Goal: Task Accomplishment & Management: Complete application form

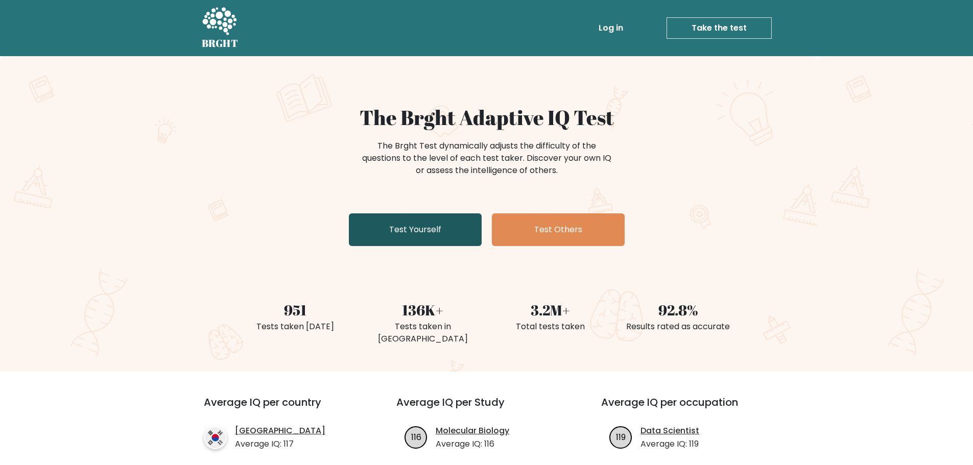
click at [425, 233] on link "Test Yourself" at bounding box center [415, 229] width 133 height 33
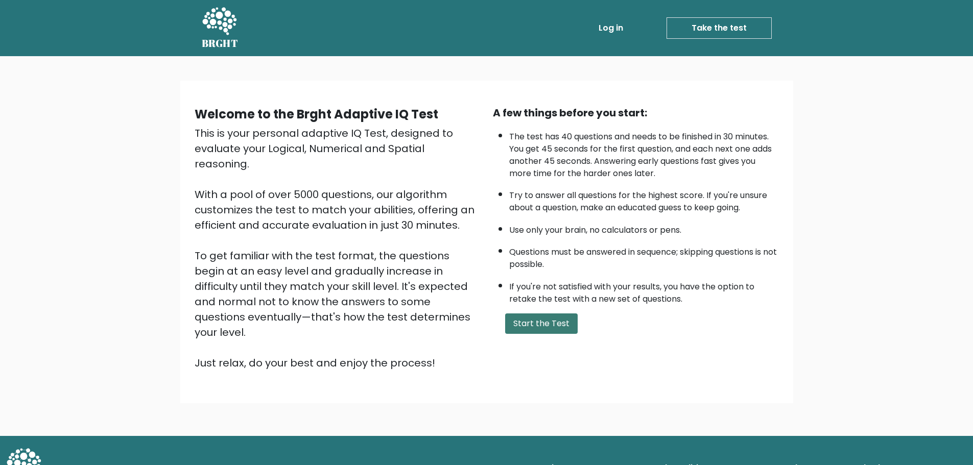
click at [541, 317] on button "Start the Test" at bounding box center [541, 324] width 73 height 20
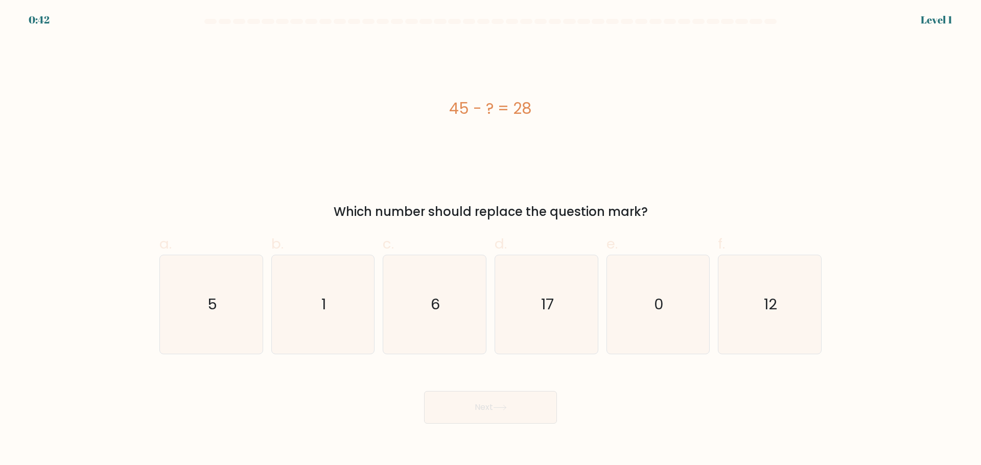
drag, startPoint x: 441, startPoint y: 108, endPoint x: 645, endPoint y: 109, distance: 203.8
click at [645, 109] on div "45 - ? = 28" at bounding box center [490, 108] width 662 height 23
click at [542, 299] on text "17" at bounding box center [547, 304] width 13 height 20
click at [491, 240] on input "d. 17" at bounding box center [490, 236] width 1 height 7
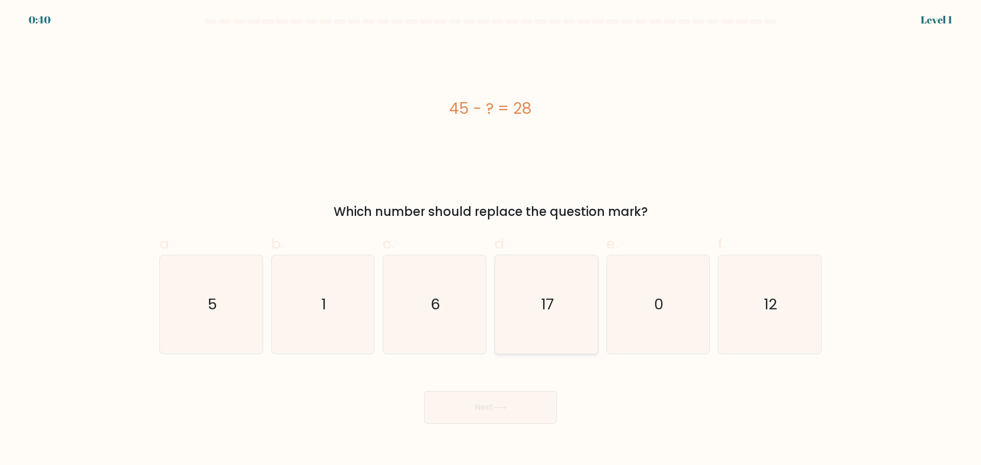
radio input "true"
click at [499, 395] on div "Next" at bounding box center [490, 395] width 674 height 57
click at [497, 408] on icon at bounding box center [500, 408] width 14 height 6
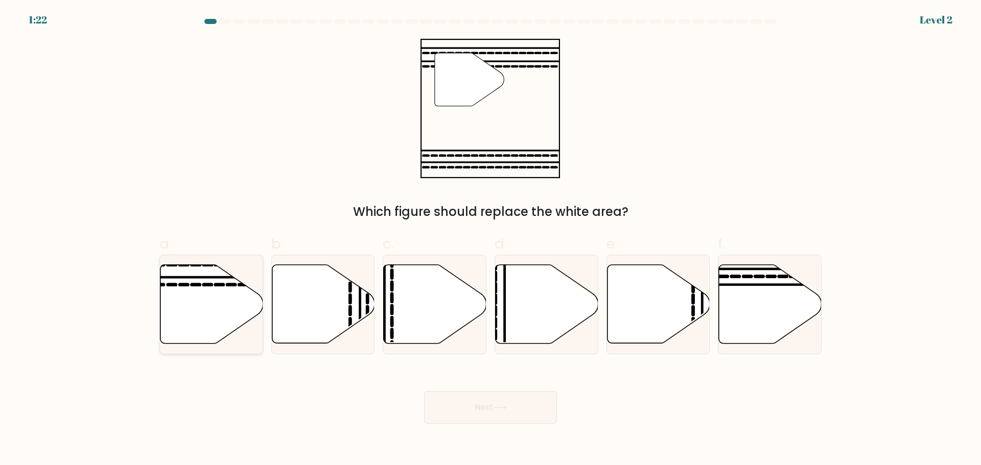
click at [230, 300] on icon at bounding box center [211, 304] width 103 height 79
click at [490, 240] on input "a." at bounding box center [490, 236] width 1 height 7
radio input "true"
click at [521, 417] on button "Next" at bounding box center [490, 407] width 133 height 33
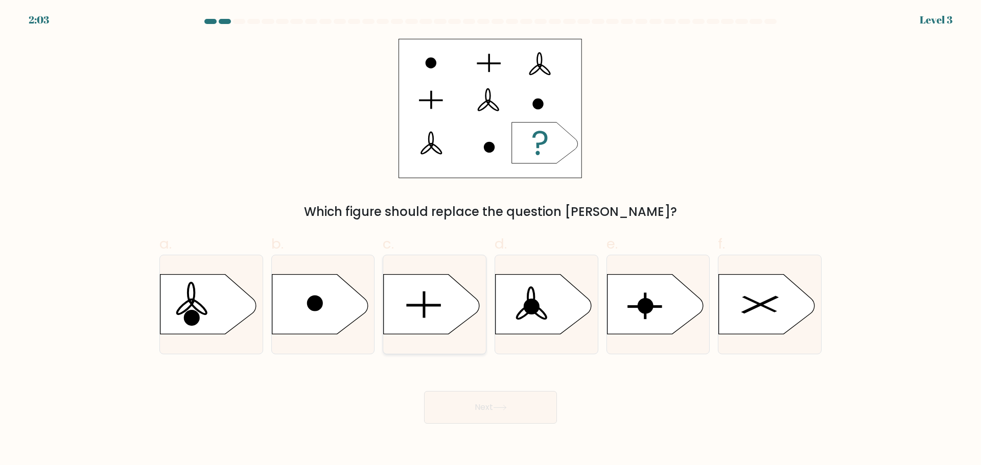
click at [414, 319] on icon at bounding box center [432, 304] width 96 height 60
click at [490, 240] on input "c." at bounding box center [490, 236] width 1 height 7
radio input "true"
click at [522, 424] on body "2:03 Level 3 a." at bounding box center [490, 232] width 981 height 465
click at [518, 409] on button "Next" at bounding box center [490, 407] width 133 height 33
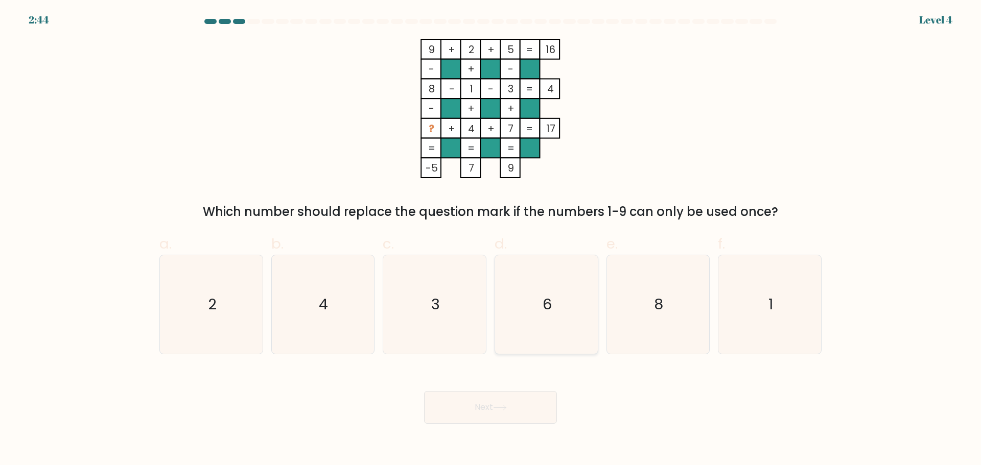
click at [546, 299] on text "6" at bounding box center [546, 304] width 9 height 20
click at [491, 240] on input "d. 6" at bounding box center [490, 236] width 1 height 7
radio input "true"
drag, startPoint x: 484, startPoint y: 412, endPoint x: 479, endPoint y: 382, distance: 30.5
click at [483, 412] on button "Next" at bounding box center [490, 407] width 133 height 33
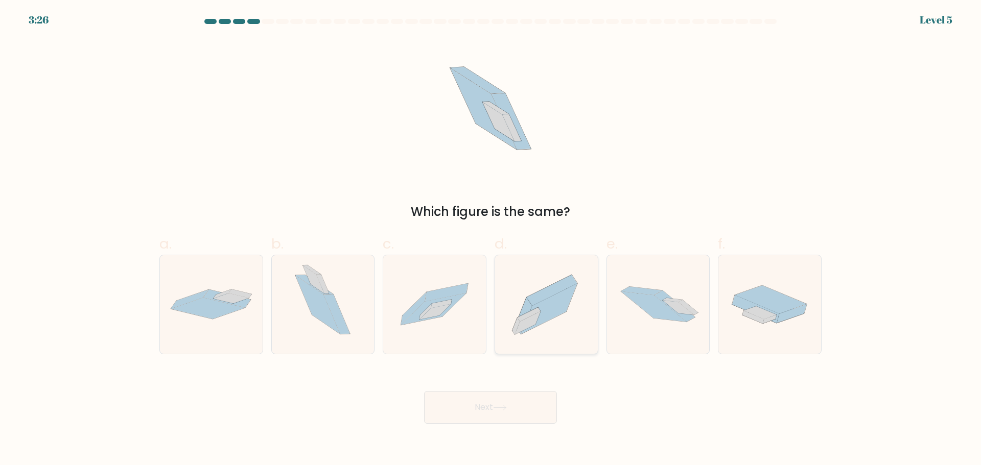
click at [536, 321] on icon at bounding box center [528, 323] width 26 height 23
click at [491, 240] on input "d." at bounding box center [490, 236] width 1 height 7
radio input "true"
click at [506, 411] on button "Next" at bounding box center [490, 407] width 133 height 33
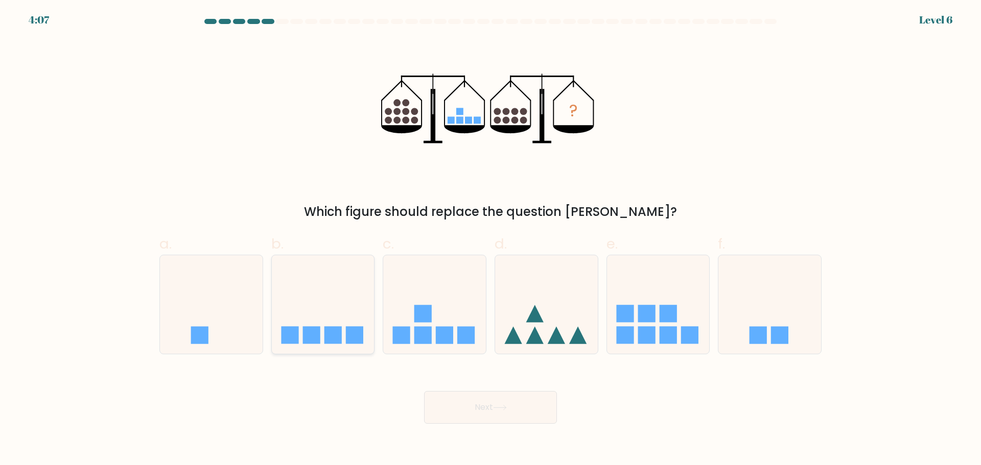
click at [285, 321] on icon at bounding box center [323, 304] width 103 height 85
click at [490, 240] on input "b." at bounding box center [490, 236] width 1 height 7
radio input "true"
click at [491, 399] on button "Next" at bounding box center [490, 407] width 133 height 33
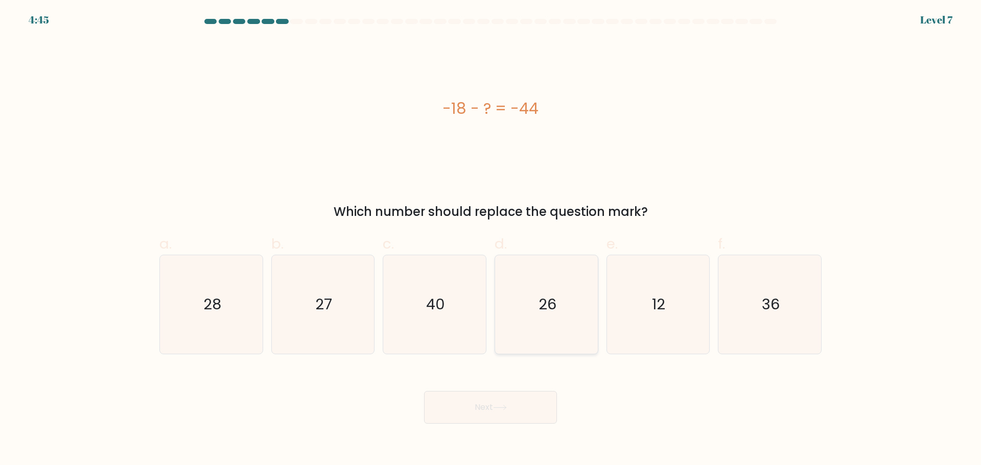
click at [562, 324] on icon "26" at bounding box center [546, 304] width 99 height 99
click at [491, 240] on input "d. 26" at bounding box center [490, 236] width 1 height 7
radio input "true"
click at [503, 391] on button "Next" at bounding box center [490, 407] width 133 height 33
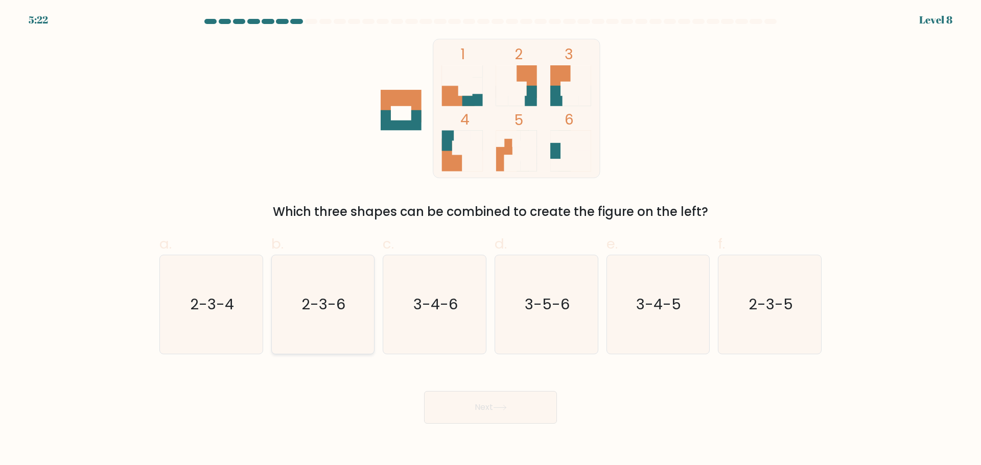
click at [352, 306] on icon "2-3-6" at bounding box center [322, 304] width 99 height 99
click at [490, 240] on input "b. 2-3-6" at bounding box center [490, 236] width 1 height 7
radio input "true"
click at [449, 400] on button "Next" at bounding box center [490, 407] width 133 height 33
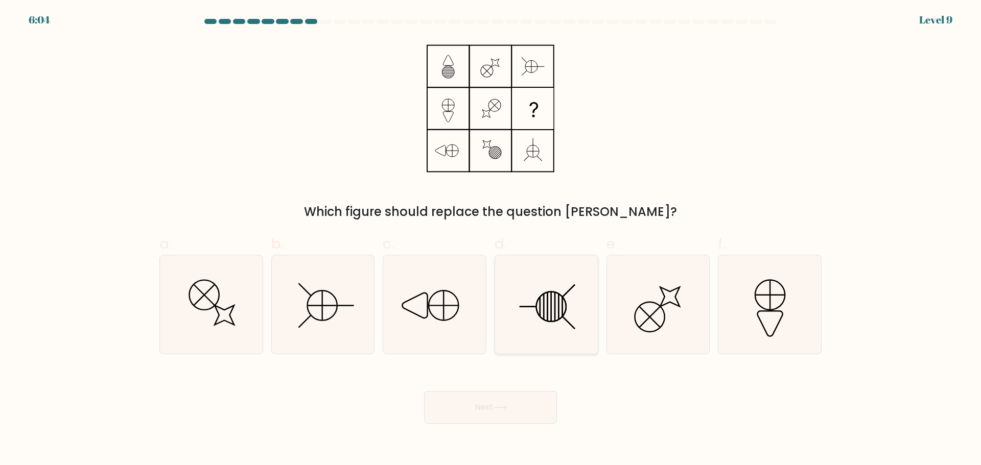
click at [554, 342] on icon at bounding box center [546, 304] width 99 height 99
click at [491, 240] on input "d." at bounding box center [490, 236] width 1 height 7
radio input "true"
click at [508, 403] on button "Next" at bounding box center [490, 407] width 133 height 33
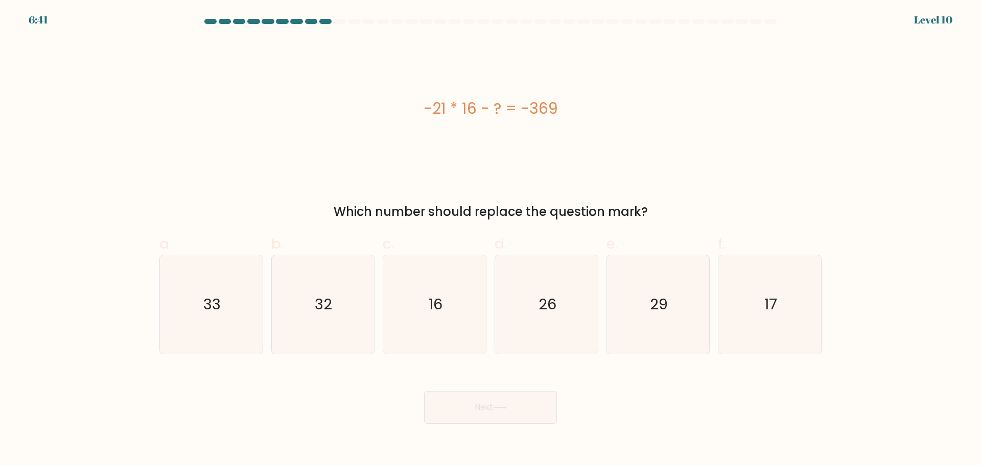
drag, startPoint x: 425, startPoint y: 111, endPoint x: 493, endPoint y: 107, distance: 68.0
click at [493, 107] on div "-21 * 16 - ? = -369" at bounding box center [490, 108] width 662 height 23
drag, startPoint x: 532, startPoint y: 103, endPoint x: 574, endPoint y: 111, distance: 42.8
click at [574, 112] on div "-21 * 16 - ? = -369" at bounding box center [490, 108] width 662 height 23
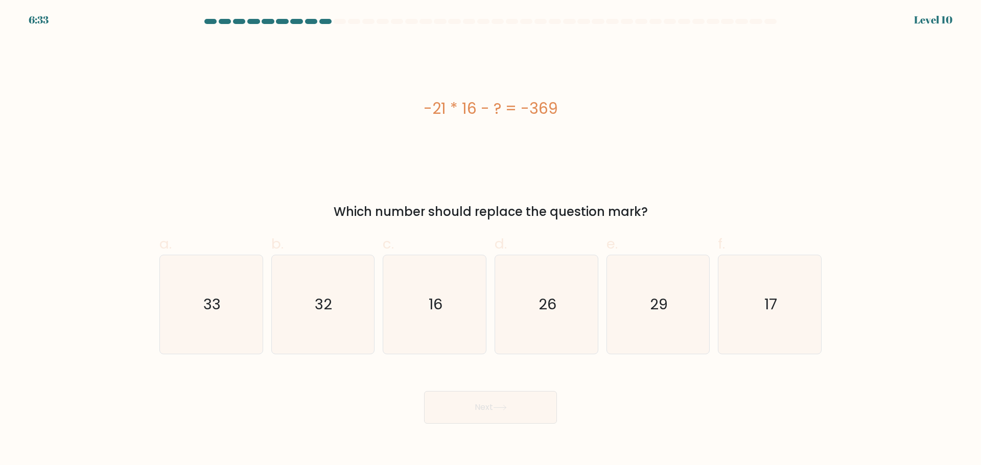
click at [574, 111] on div "-21 * 16 - ? = -369" at bounding box center [490, 108] width 662 height 23
drag, startPoint x: 529, startPoint y: 107, endPoint x: 558, endPoint y: 116, distance: 30.5
click at [558, 116] on div "-21 * 16 - ? = -369" at bounding box center [490, 108] width 662 height 23
drag, startPoint x: 490, startPoint y: 111, endPoint x: 500, endPoint y: 111, distance: 10.2
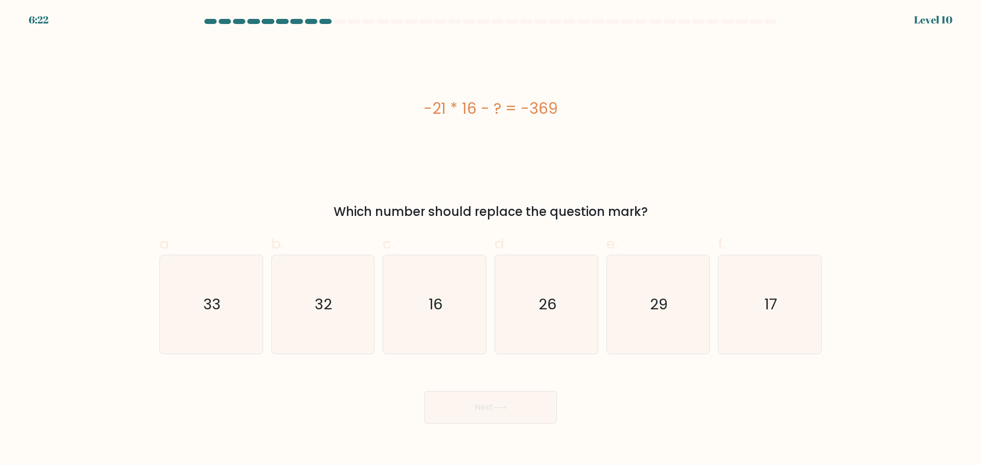
click at [500, 111] on div "-21 * 16 - ? = -369" at bounding box center [490, 108] width 662 height 23
drag, startPoint x: 543, startPoint y: 108, endPoint x: 570, endPoint y: 108, distance: 27.1
click at [569, 108] on div "-21 * 16 - ? = -369" at bounding box center [490, 108] width 662 height 23
click at [570, 108] on div "-21 * 16 - ? = -369" at bounding box center [490, 108] width 662 height 23
drag, startPoint x: 545, startPoint y: 108, endPoint x: 539, endPoint y: 107, distance: 6.8
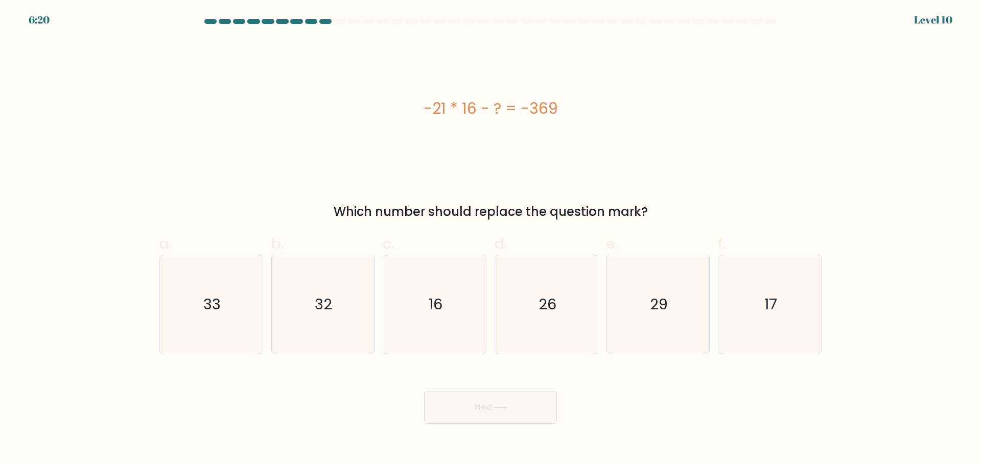
click at [539, 107] on div "-21 * 16 - ? = -369" at bounding box center [490, 108] width 662 height 23
click at [206, 300] on text "33" at bounding box center [211, 304] width 17 height 20
click at [490, 240] on input "a. 33" at bounding box center [490, 236] width 1 height 7
radio input "true"
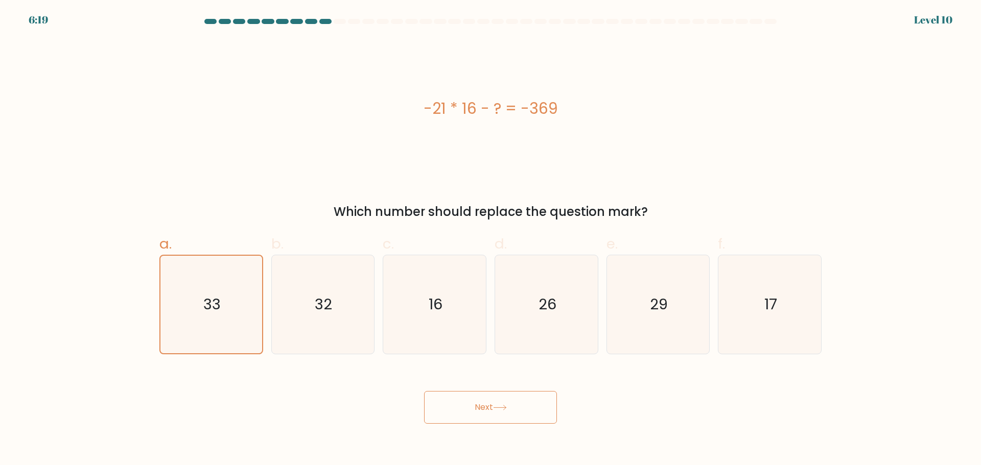
click at [450, 407] on button "Next" at bounding box center [490, 407] width 133 height 33
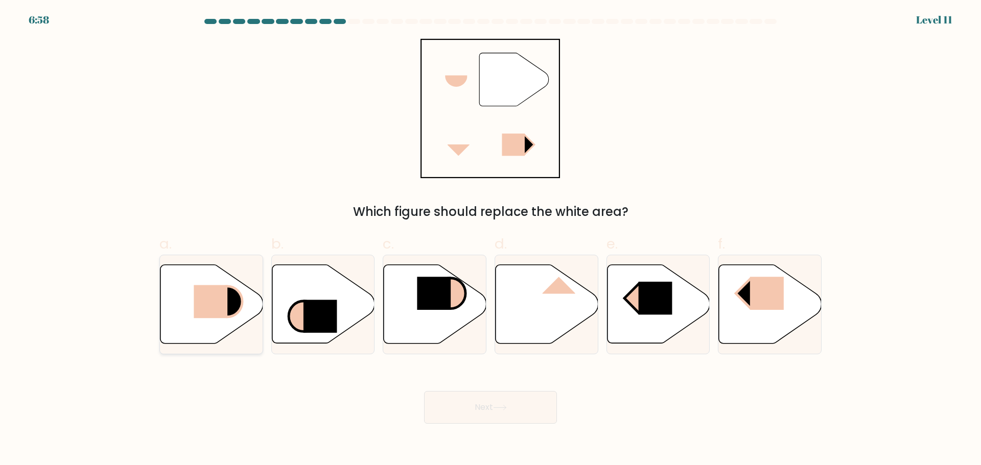
click at [246, 310] on icon at bounding box center [211, 304] width 103 height 79
click at [490, 240] on input "a." at bounding box center [490, 236] width 1 height 7
radio input "true"
click at [472, 404] on button "Next" at bounding box center [490, 407] width 133 height 33
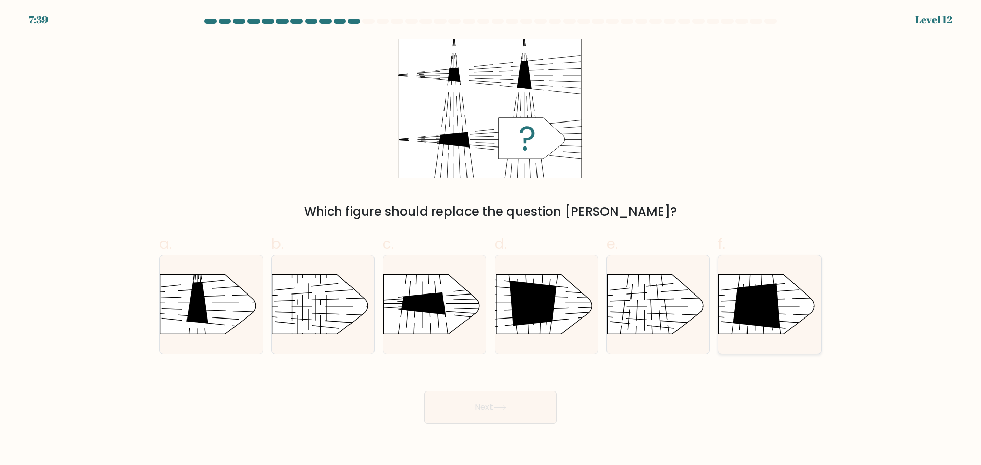
click at [762, 326] on icon at bounding box center [756, 305] width 47 height 45
click at [491, 240] on input "f." at bounding box center [490, 236] width 1 height 7
radio input "true"
click at [452, 408] on button "Next" at bounding box center [490, 407] width 133 height 33
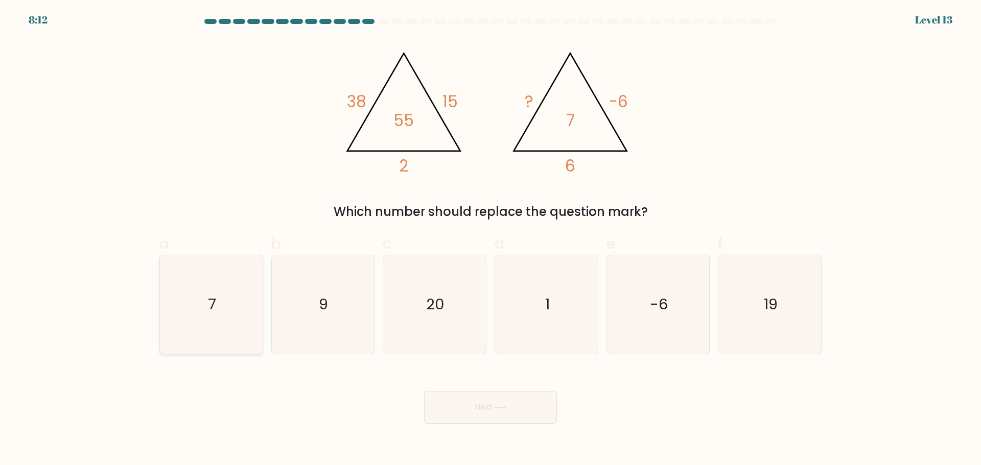
click at [211, 310] on text "7" at bounding box center [212, 304] width 8 height 20
click at [490, 240] on input "a. 7" at bounding box center [490, 236] width 1 height 7
radio input "true"
click at [503, 424] on body "8:12 Level 13" at bounding box center [490, 232] width 981 height 465
click at [495, 411] on button "Next" at bounding box center [490, 407] width 133 height 33
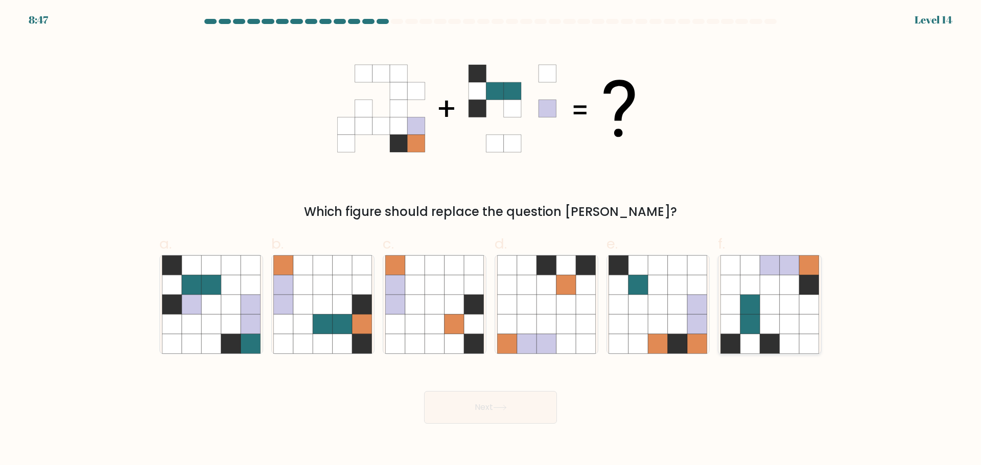
click at [768, 339] on icon at bounding box center [768, 343] width 19 height 19
click at [491, 240] on input "f." at bounding box center [490, 236] width 1 height 7
radio input "true"
click at [484, 403] on button "Next" at bounding box center [490, 407] width 133 height 33
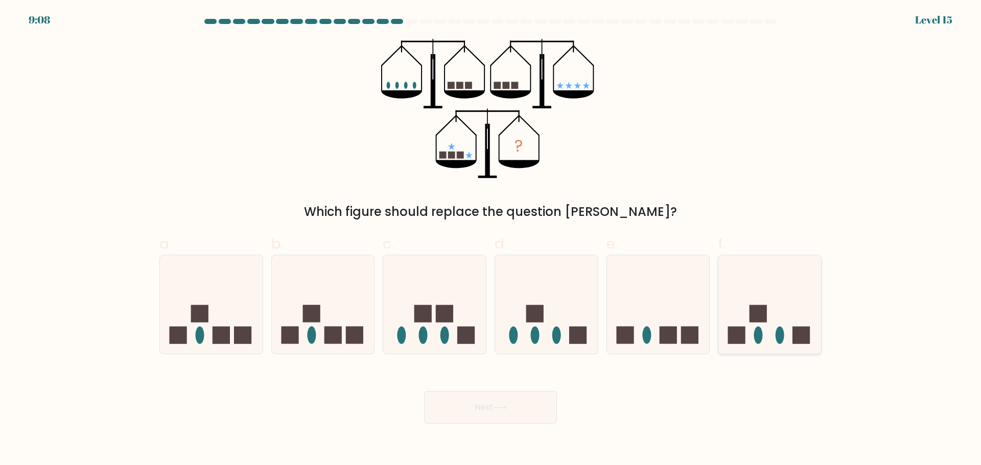
click at [798, 336] on rect at bounding box center [800, 335] width 17 height 17
click at [491, 240] on input "f." at bounding box center [490, 236] width 1 height 7
radio input "true"
click at [506, 401] on button "Next" at bounding box center [490, 407] width 133 height 33
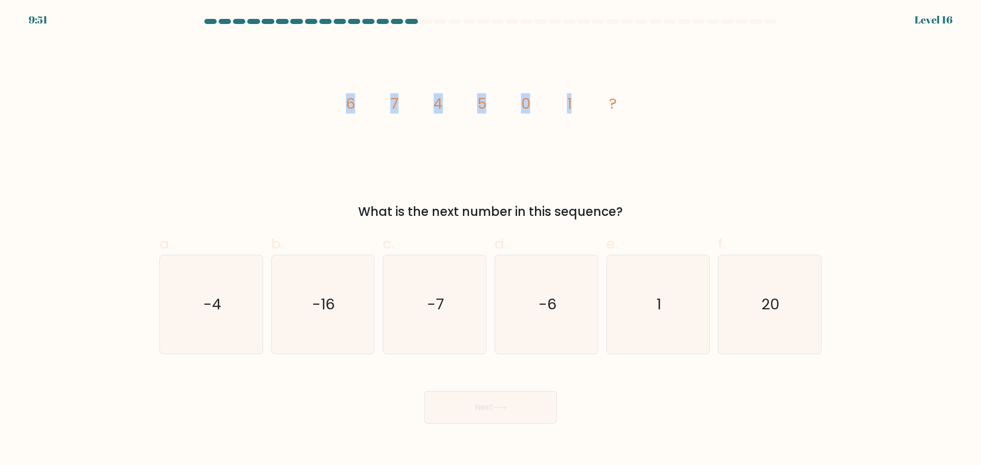
drag, startPoint x: 359, startPoint y: 104, endPoint x: 641, endPoint y: 103, distance: 281.9
click at [616, 104] on div "image/svg+xml 6 7 4 5 0 1 ? What is the next number in this sequence?" at bounding box center [490, 130] width 674 height 182
click at [641, 103] on icon "image/svg+xml 6 7 4 5 0 1 ?" at bounding box center [490, 108] width 306 height 139
drag, startPoint x: 346, startPoint y: 103, endPoint x: 400, endPoint y: 103, distance: 53.6
click at [400, 103] on icon "image/svg+xml 6 7 4 5 0 1 ?" at bounding box center [490, 108] width 306 height 139
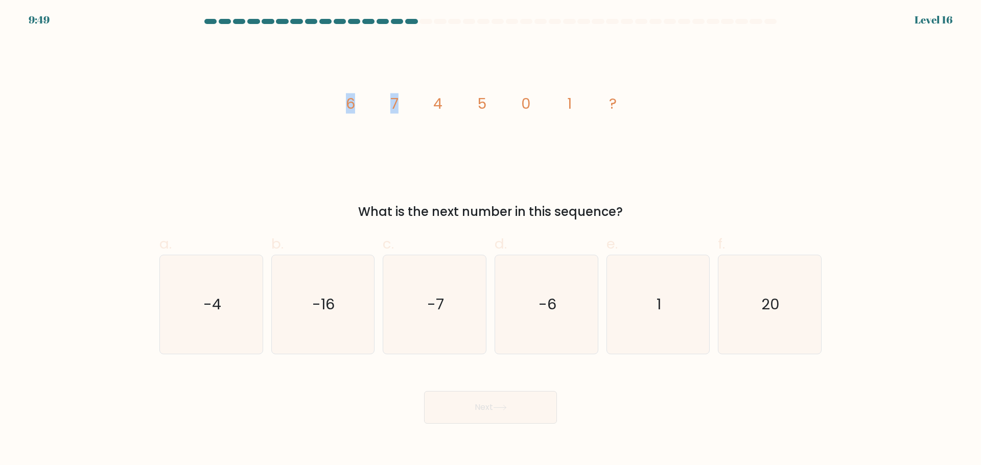
click at [400, 103] on icon "image/svg+xml 6 7 4 5 0 1 ?" at bounding box center [490, 108] width 306 height 139
drag, startPoint x: 392, startPoint y: 103, endPoint x: 459, endPoint y: 102, distance: 66.4
click at [459, 102] on icon "image/svg+xml 6 7 4 5 0 1 ?" at bounding box center [490, 108] width 306 height 139
click at [440, 100] on tspan "4" at bounding box center [438, 103] width 9 height 20
drag, startPoint x: 440, startPoint y: 100, endPoint x: 493, endPoint y: 101, distance: 53.1
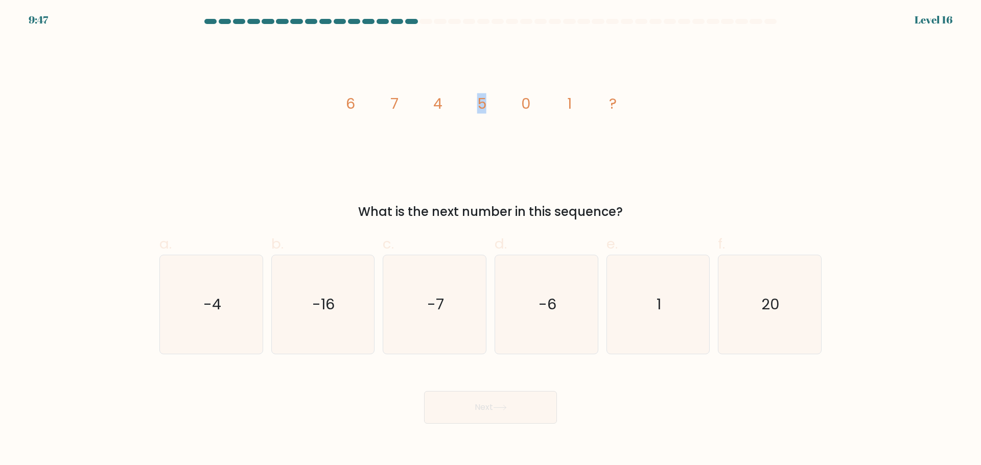
click at [493, 101] on icon "image/svg+xml 6 7 4 5 0 1 ?" at bounding box center [490, 108] width 306 height 139
drag, startPoint x: 479, startPoint y: 101, endPoint x: 532, endPoint y: 101, distance: 53.6
click at [532, 101] on icon "image/svg+xml 6 7 4 5 0 1 ?" at bounding box center [490, 108] width 306 height 139
drag, startPoint x: 532, startPoint y: 101, endPoint x: 519, endPoint y: 101, distance: 12.8
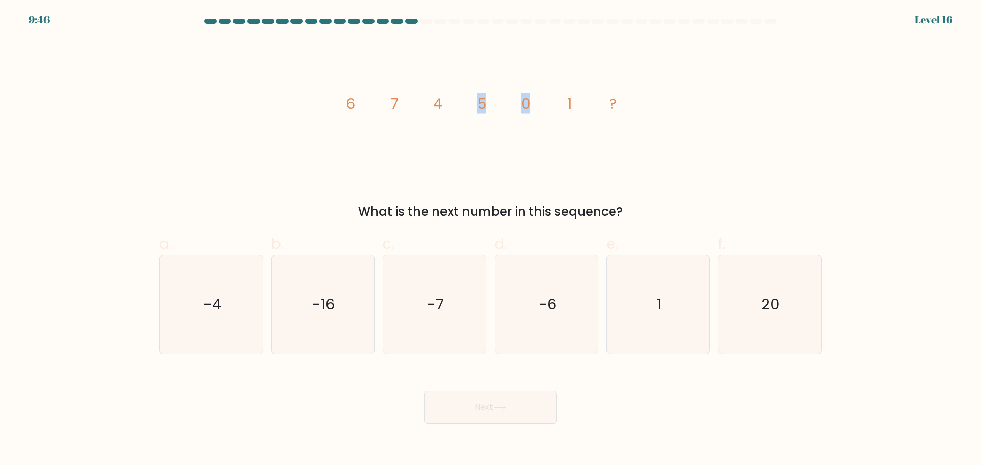
click at [531, 101] on icon "image/svg+xml 6 7 4 5 0 1 ?" at bounding box center [490, 108] width 306 height 139
click at [564, 99] on icon "image/svg+xml 6 7 4 5 0 1 ?" at bounding box center [490, 108] width 306 height 139
drag, startPoint x: 566, startPoint y: 100, endPoint x: 581, endPoint y: 100, distance: 14.8
click at [581, 100] on icon "image/svg+xml 6 7 4 5 0 1 ?" at bounding box center [490, 108] width 306 height 139
click at [590, 100] on icon "image/svg+xml 6 7 4 5 0 1 ?" at bounding box center [490, 108] width 306 height 139
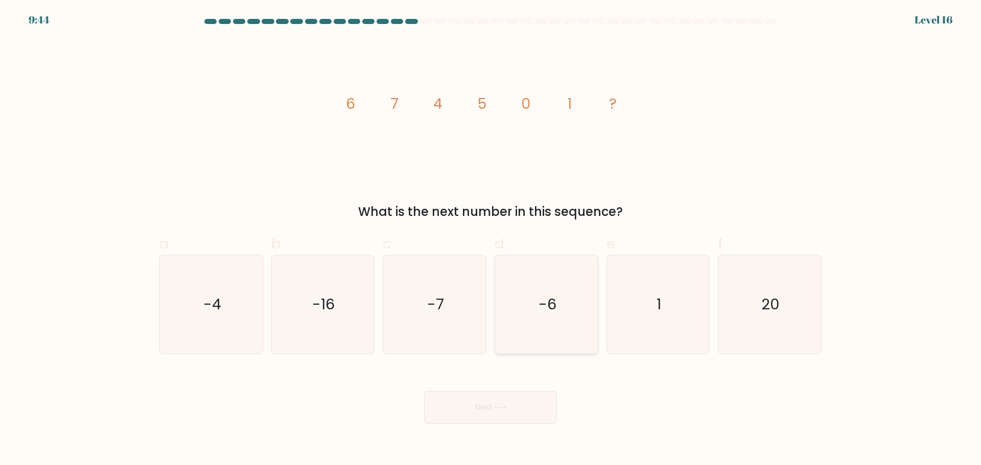
click at [532, 319] on icon "-6" at bounding box center [546, 304] width 99 height 99
click at [491, 240] on input "d. -6" at bounding box center [490, 236] width 1 height 7
radio input "true"
drag, startPoint x: 473, startPoint y: 386, endPoint x: 468, endPoint y: 388, distance: 5.5
click at [472, 387] on div "Next" at bounding box center [490, 395] width 674 height 57
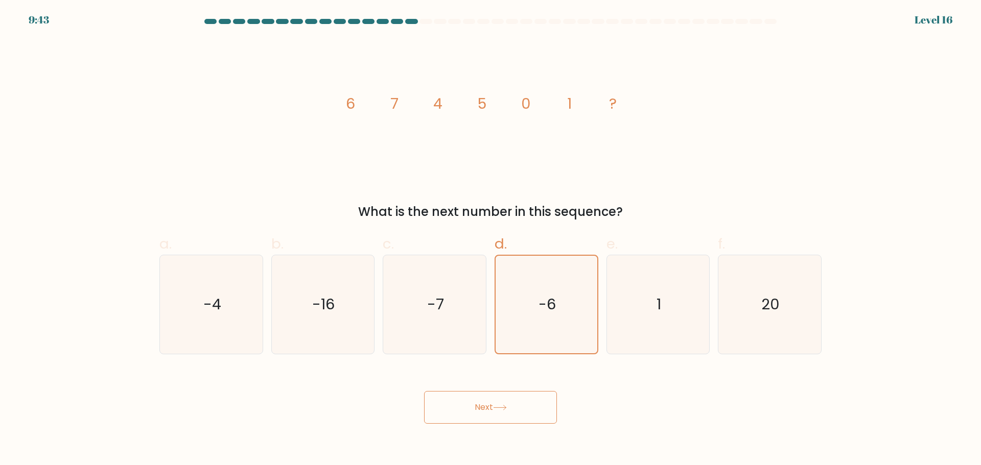
click at [465, 398] on button "Next" at bounding box center [490, 407] width 133 height 33
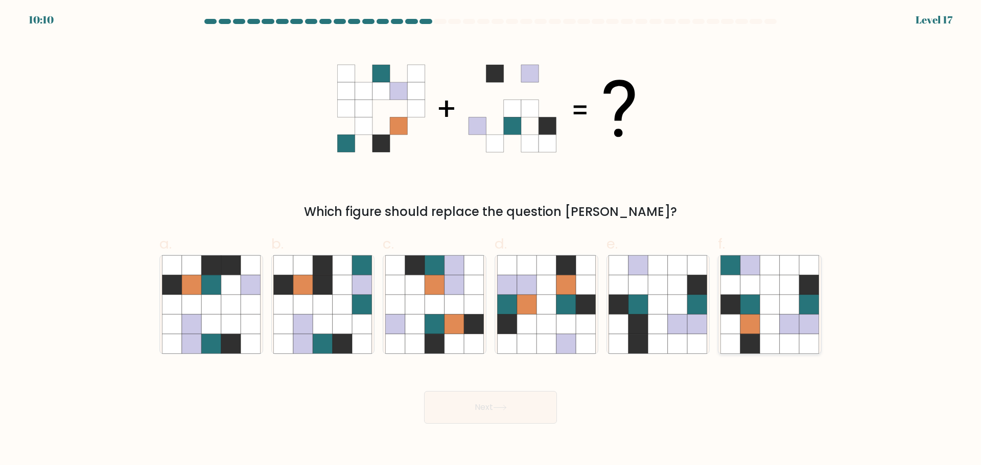
click at [784, 339] on icon at bounding box center [788, 343] width 19 height 19
click at [491, 240] on input "f." at bounding box center [490, 236] width 1 height 7
radio input "true"
click at [476, 419] on button "Next" at bounding box center [490, 407] width 133 height 33
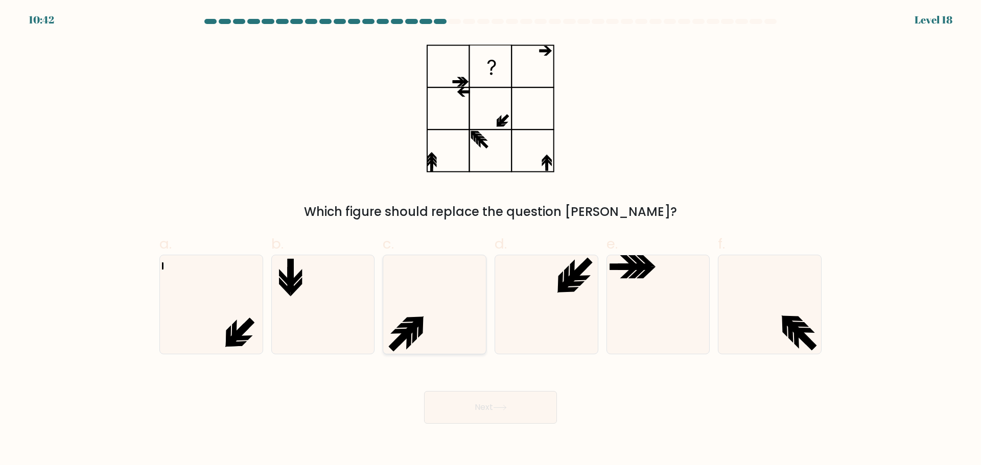
click at [430, 306] on icon at bounding box center [434, 304] width 99 height 99
click at [490, 240] on input "c." at bounding box center [490, 236] width 1 height 7
radio input "true"
click at [496, 405] on icon at bounding box center [500, 408] width 14 height 6
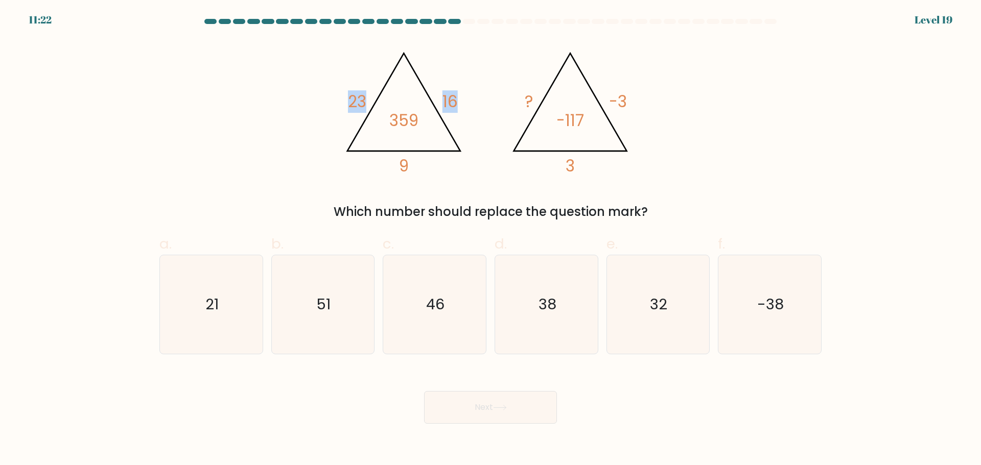
drag, startPoint x: 308, startPoint y: 93, endPoint x: 469, endPoint y: 93, distance: 161.4
click at [465, 93] on div "@import url('https://fonts.googleapis.com/css?family=Abril+Fatface:400,100,100i…" at bounding box center [490, 130] width 674 height 182
click at [474, 93] on icon "@import url('https://fonts.googleapis.com/css?family=Abril+Fatface:400,100,100i…" at bounding box center [490, 108] width 306 height 139
click at [556, 307] on text "38" at bounding box center [547, 304] width 18 height 20
click at [491, 240] on input "d. 38" at bounding box center [490, 236] width 1 height 7
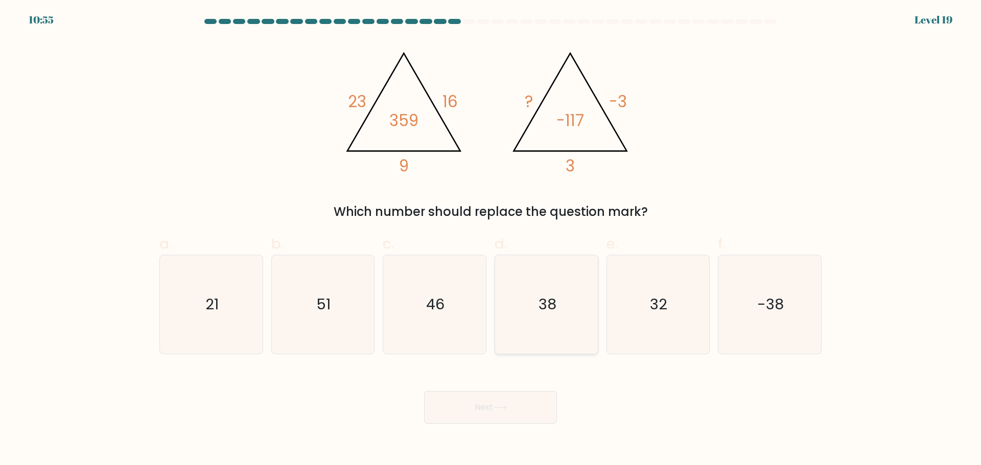
radio input "true"
click at [487, 416] on button "Next" at bounding box center [490, 407] width 133 height 33
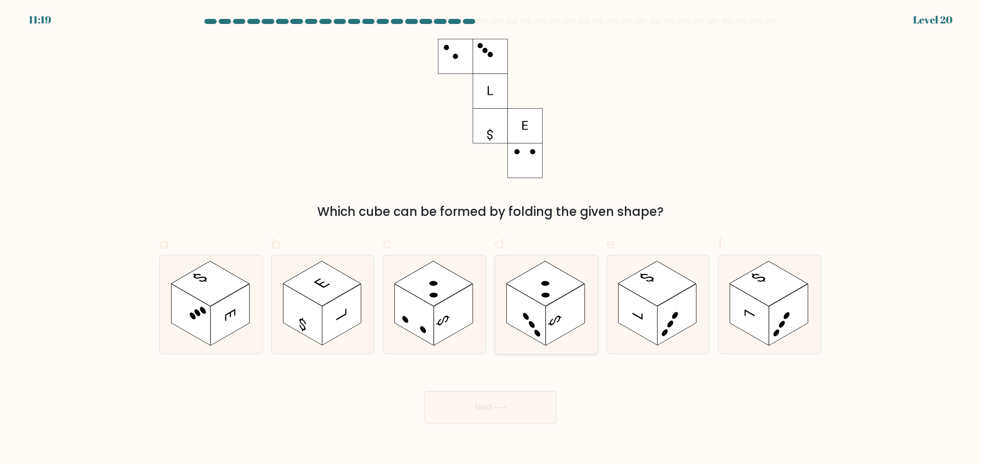
click at [571, 345] on icon at bounding box center [546, 304] width 103 height 99
click at [491, 240] on input "d." at bounding box center [490, 236] width 1 height 7
radio input "true"
click at [496, 413] on button "Next" at bounding box center [490, 407] width 133 height 33
